Goal: Task Accomplishment & Management: Complete application form

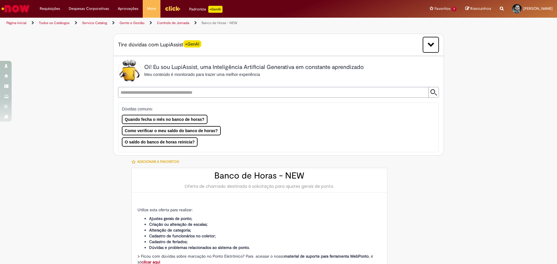
select select "**********"
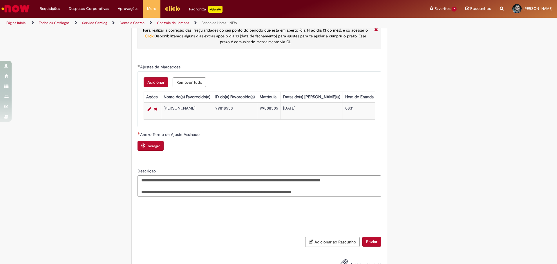
scroll to position [493, 0]
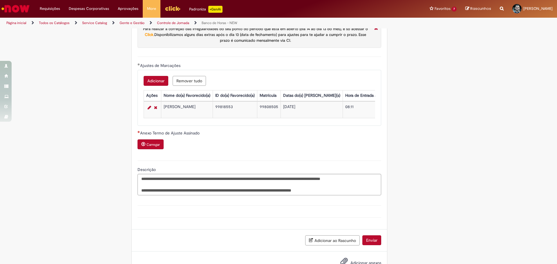
click at [155, 147] on small "Carregar" at bounding box center [153, 144] width 13 height 5
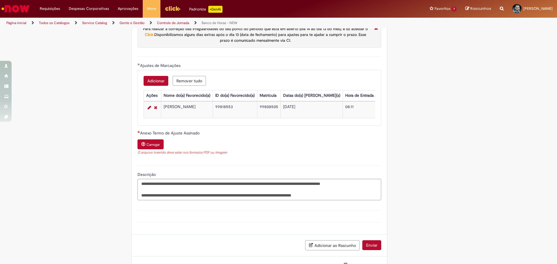
click at [158, 147] on small "Carregar" at bounding box center [153, 144] width 13 height 5
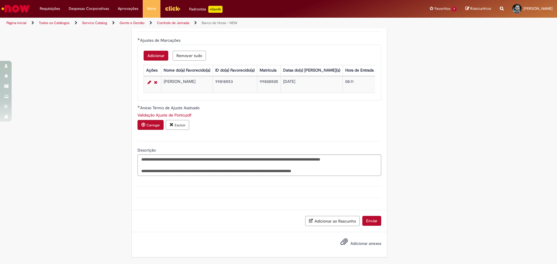
click at [375, 223] on button "Enviar" at bounding box center [371, 221] width 19 height 10
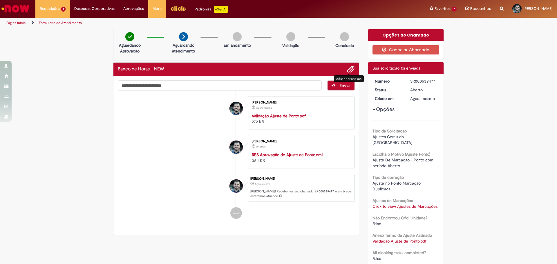
click at [350, 68] on span "Adicionar anexos" at bounding box center [350, 69] width 7 height 7
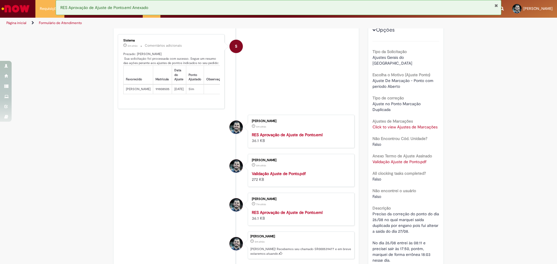
scroll to position [40, 0]
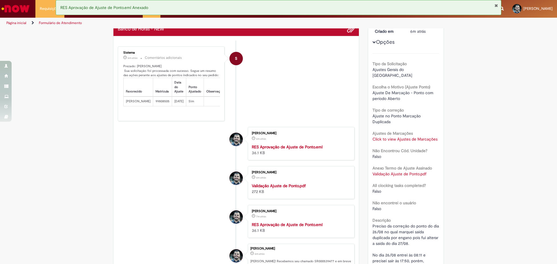
click at [421, 137] on link "Click to view Ajustes de Marcações" at bounding box center [404, 139] width 65 height 5
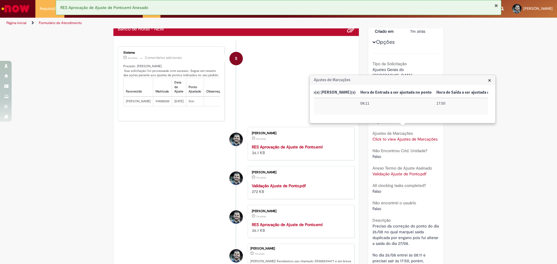
scroll to position [0, 143]
click at [489, 80] on span "×" at bounding box center [489, 80] width 3 height 8
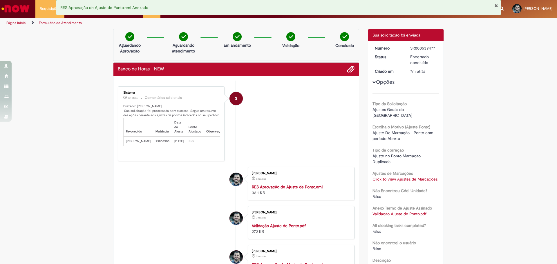
scroll to position [0, 7]
